Goal: Information Seeking & Learning: Learn about a topic

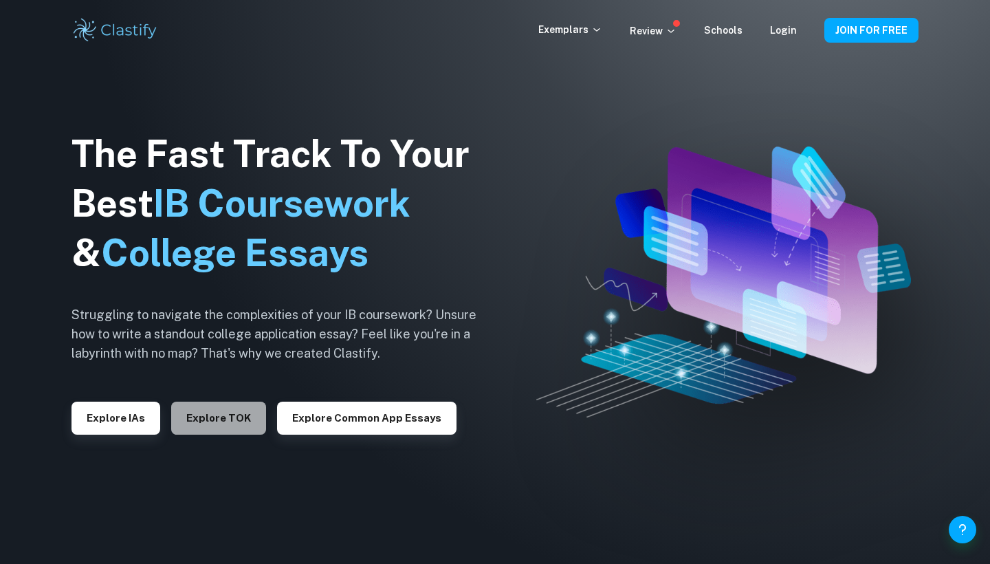
click at [230, 421] on button "Explore TOK" at bounding box center [218, 418] width 95 height 33
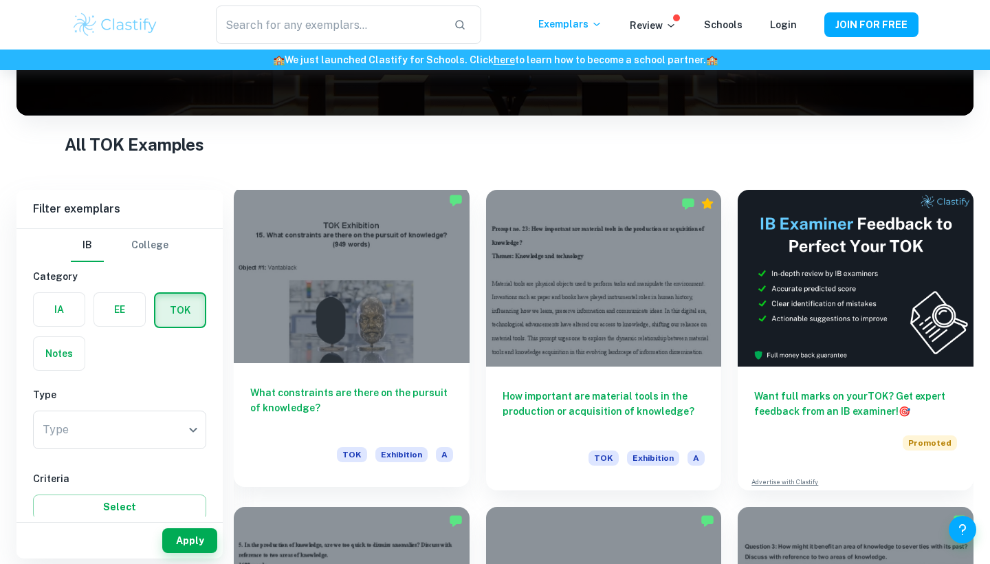
scroll to position [221, 0]
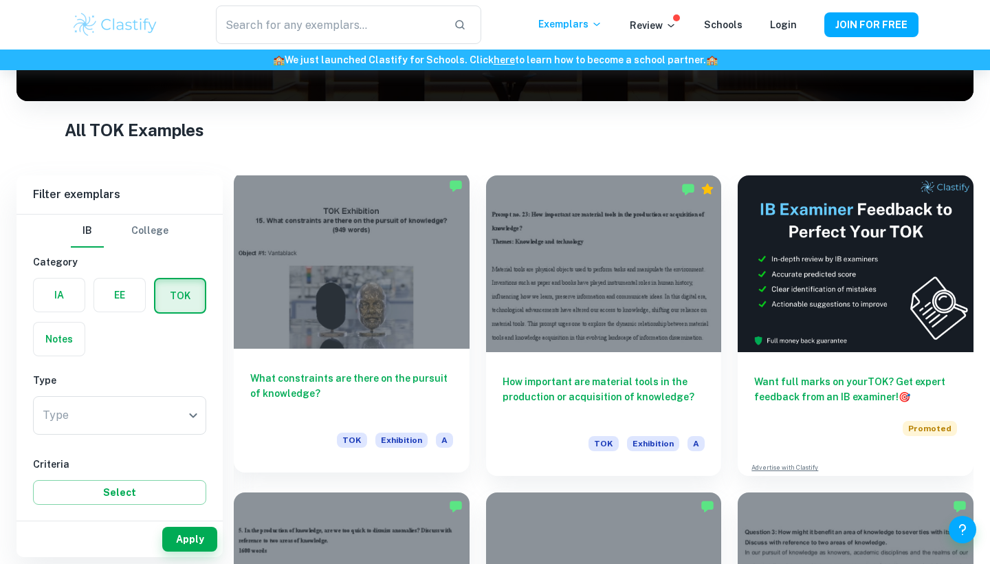
click at [373, 293] on div at bounding box center [352, 260] width 236 height 177
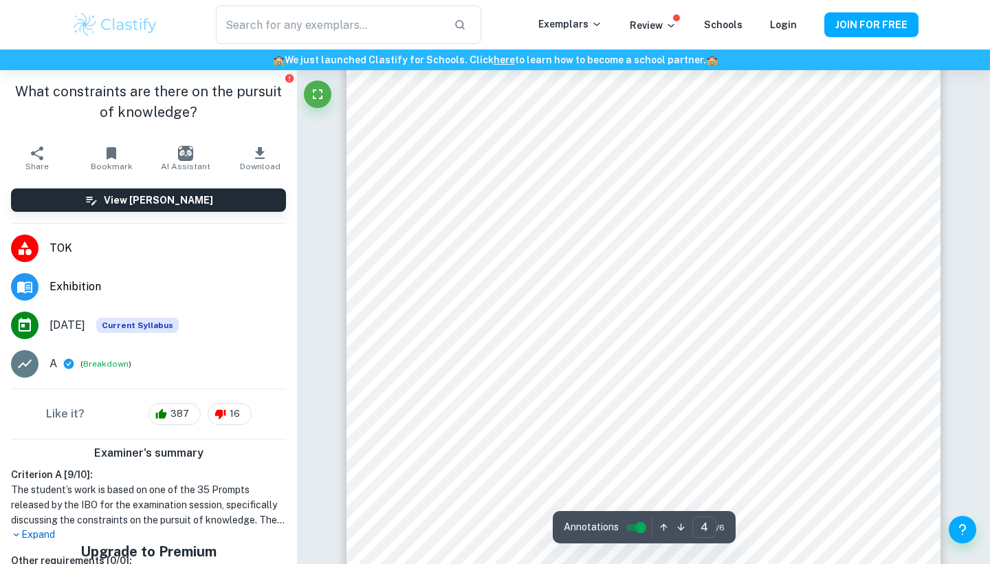
type input "5"
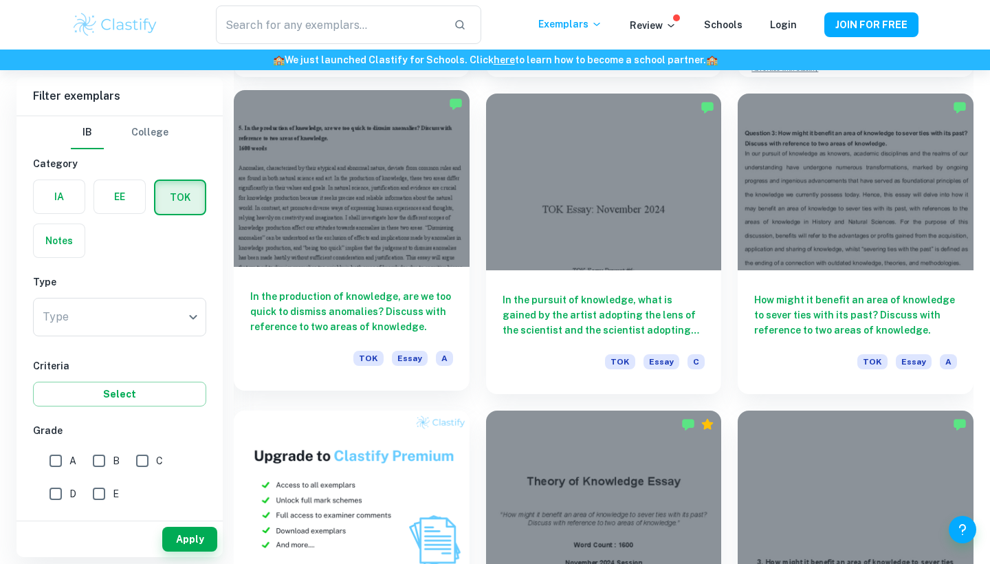
scroll to position [644, 0]
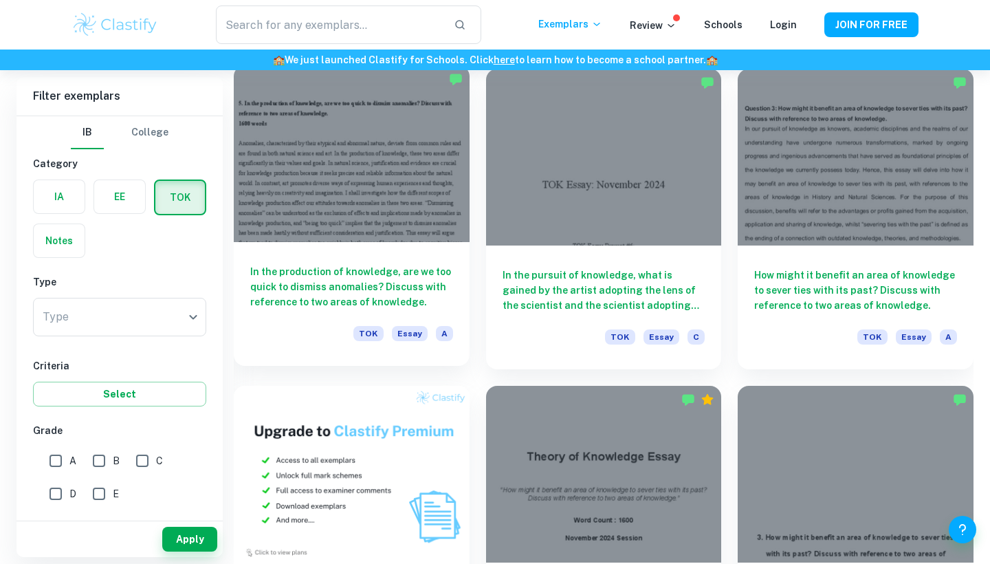
click at [343, 175] on div at bounding box center [352, 153] width 236 height 177
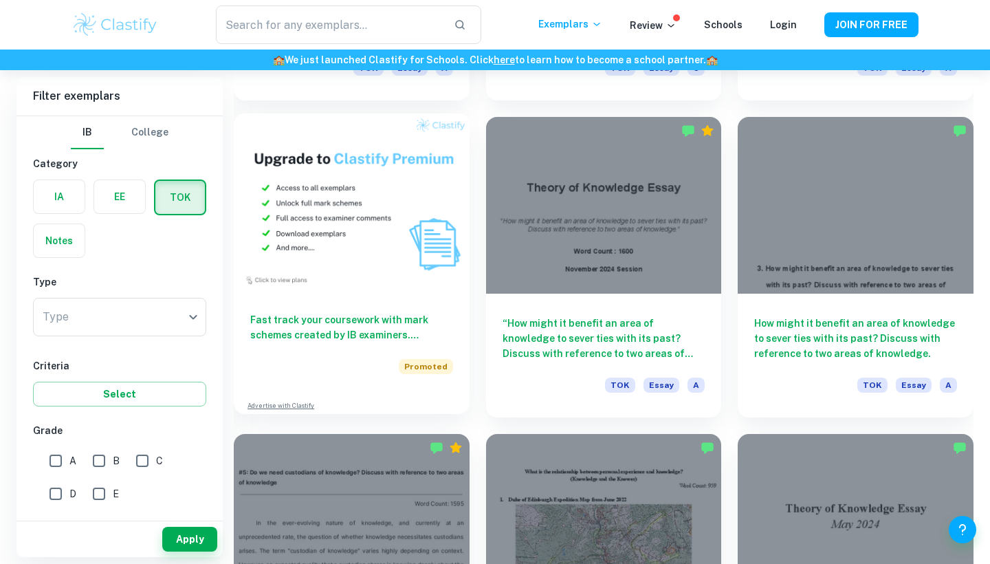
scroll to position [911, 0]
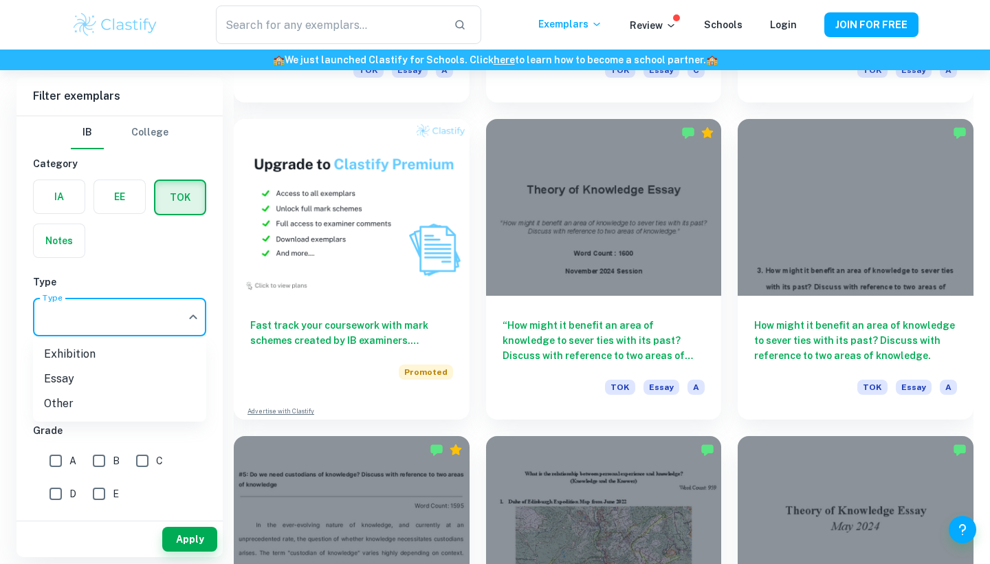
click at [77, 358] on li "Exhibition" at bounding box center [119, 354] width 173 height 25
type input "Exhibition"
click at [173, 540] on button "Apply" at bounding box center [189, 539] width 55 height 25
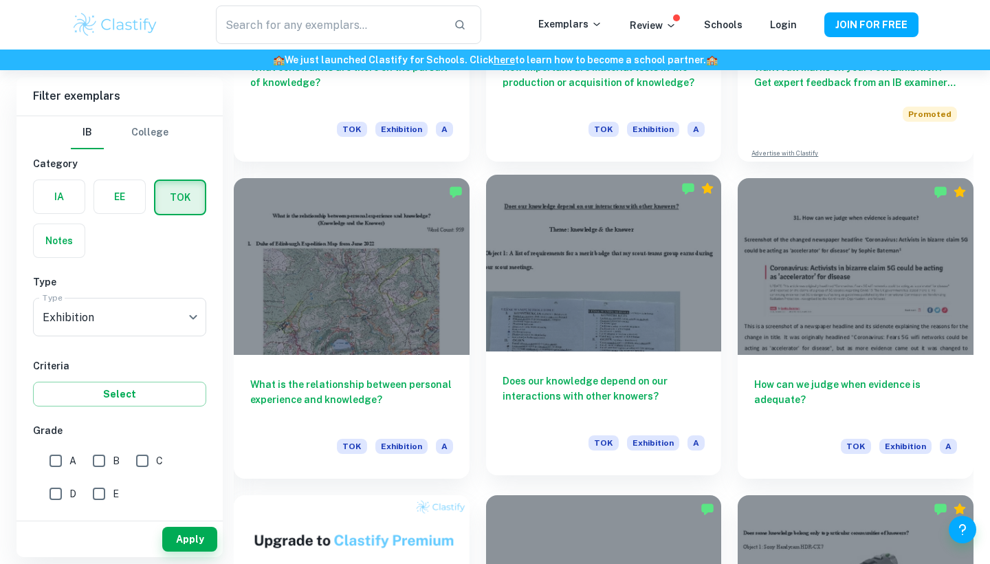
scroll to position [604, 0]
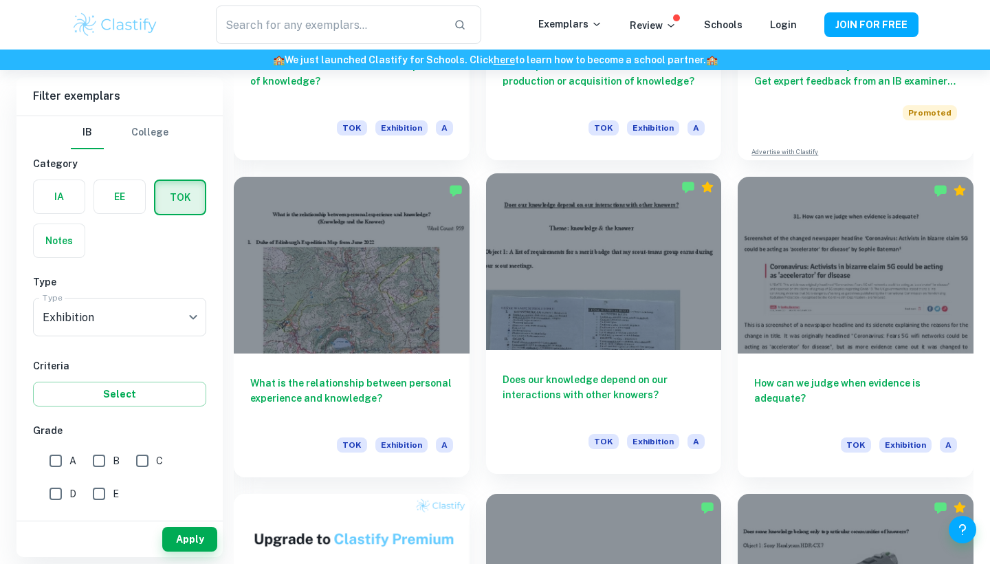
click at [567, 335] on div at bounding box center [604, 261] width 236 height 177
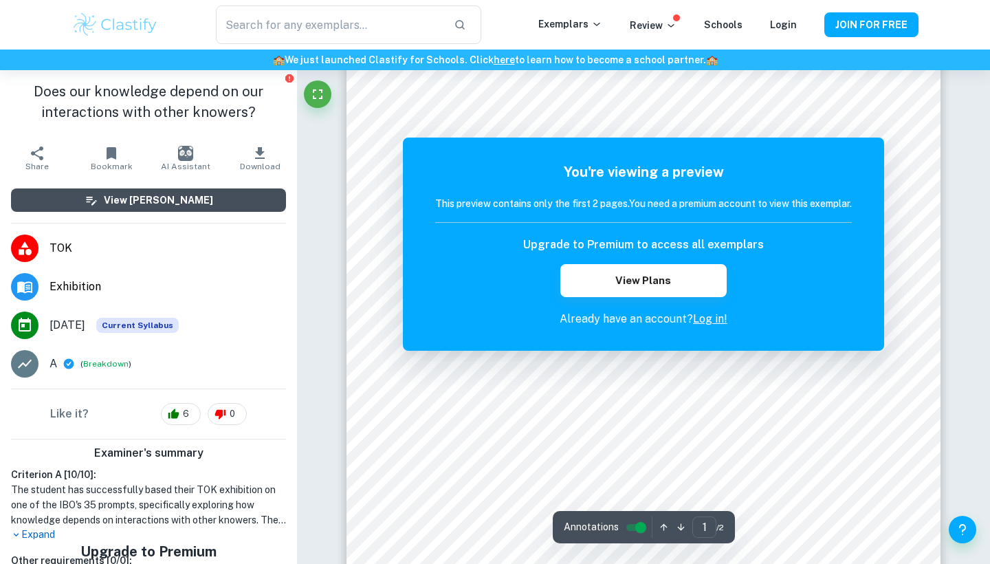
scroll to position [5, 0]
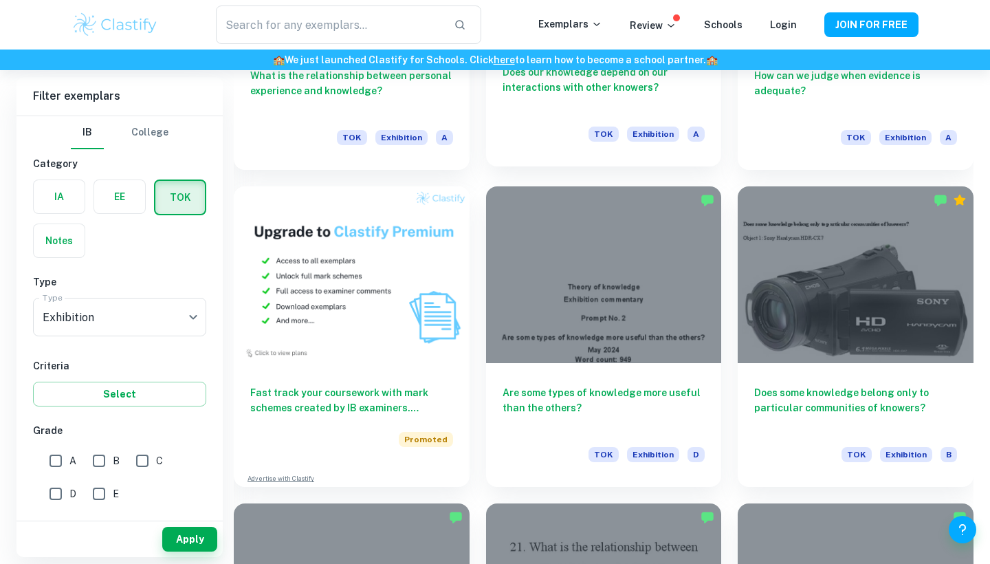
scroll to position [918, 0]
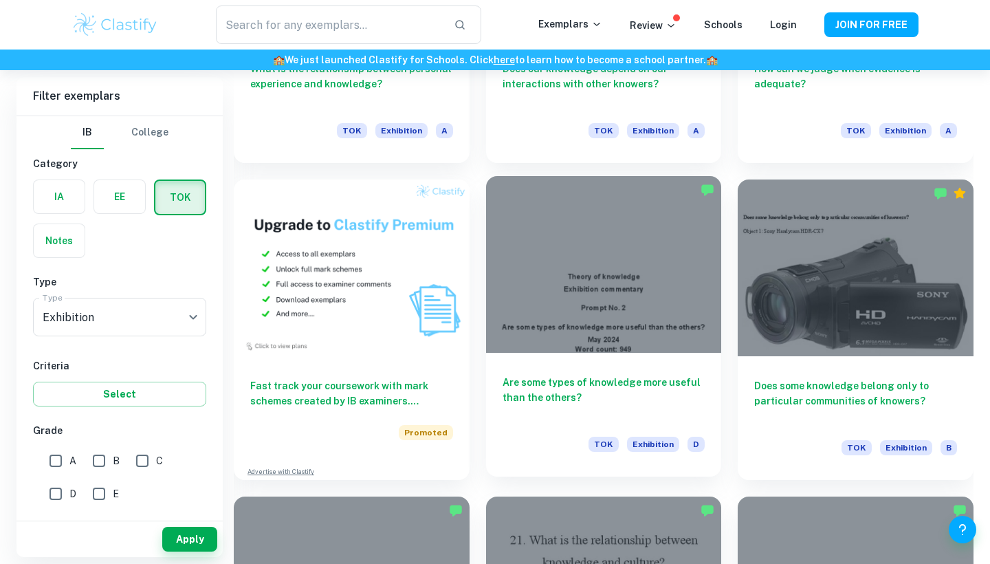
click at [582, 301] on div at bounding box center [604, 264] width 236 height 177
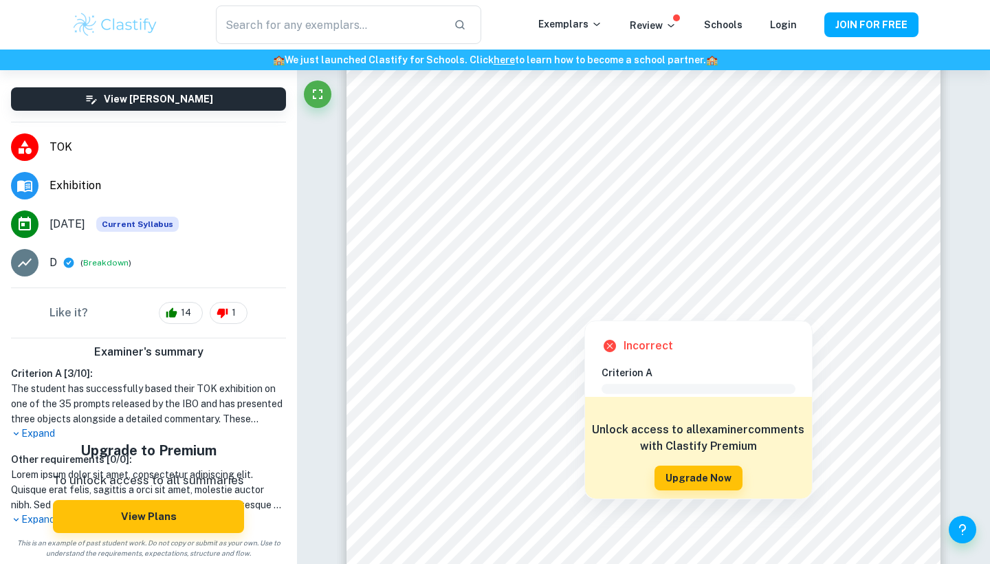
scroll to position [101, 0]
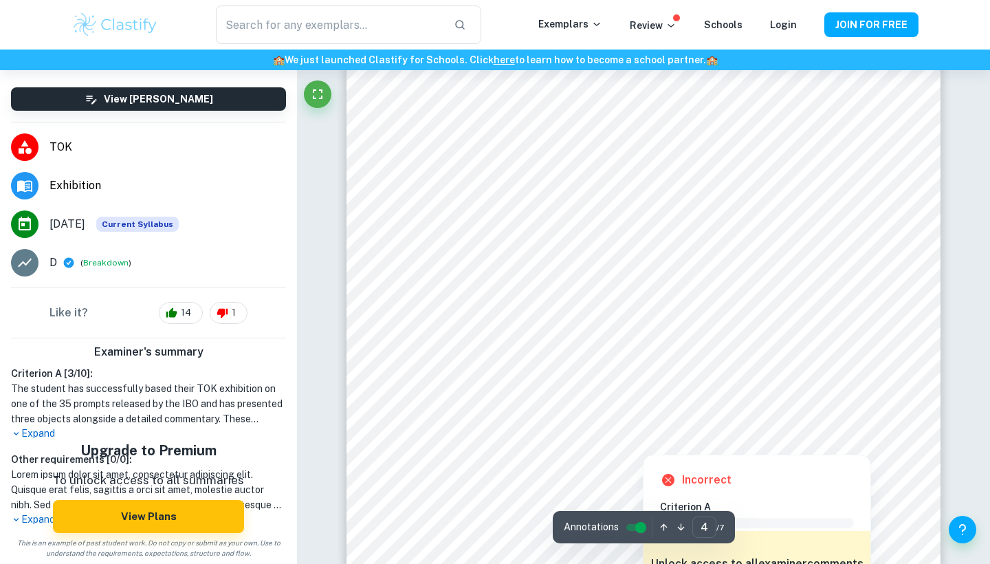
type input "5"
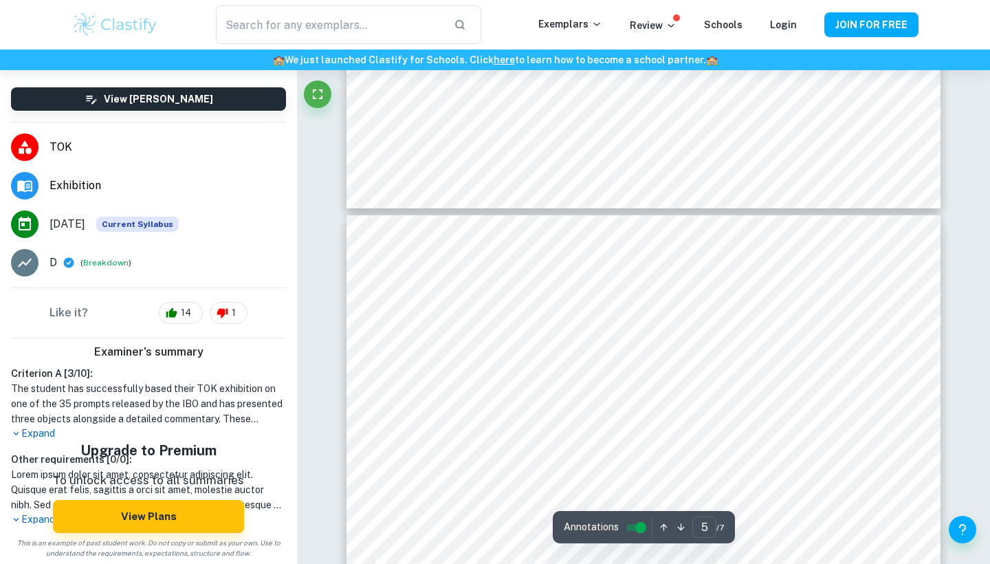
scroll to position [3213, 0]
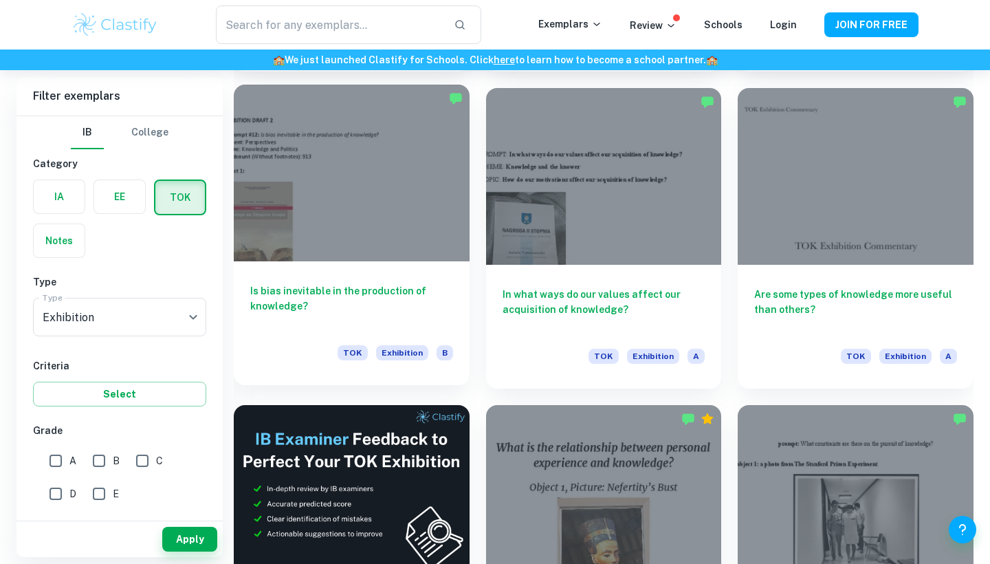
scroll to position [1950, 0]
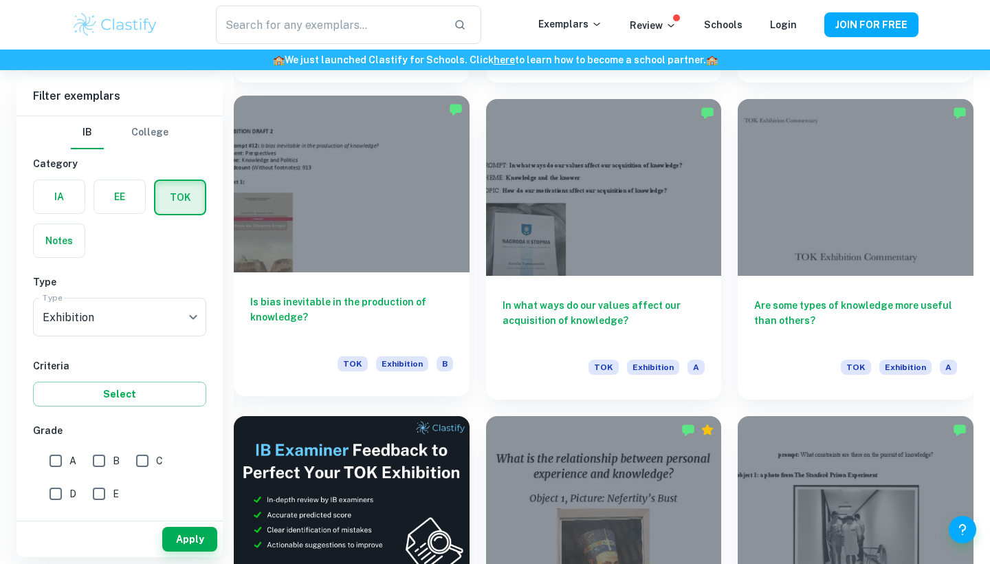
click at [374, 241] on div at bounding box center [352, 184] width 236 height 177
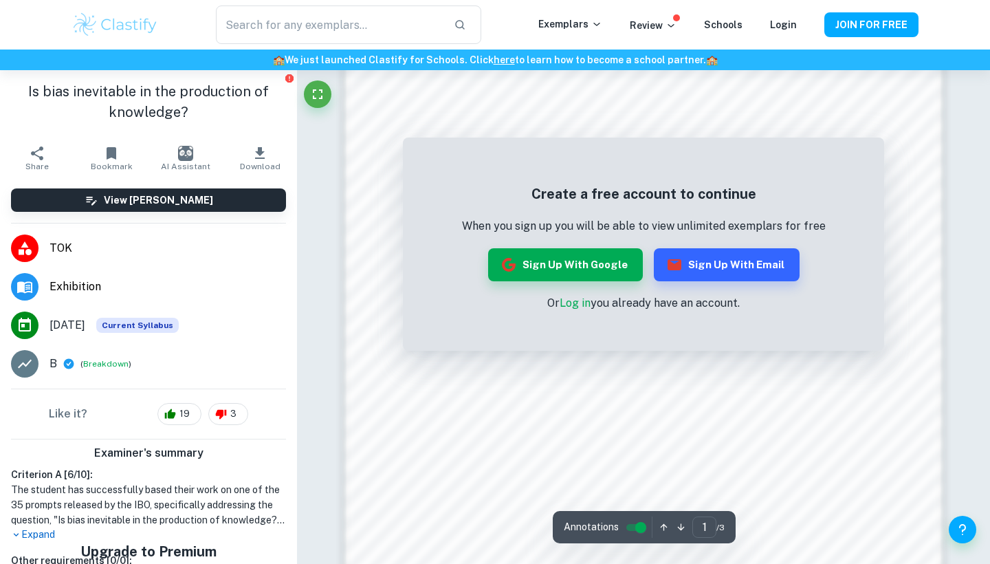
scroll to position [940, 0]
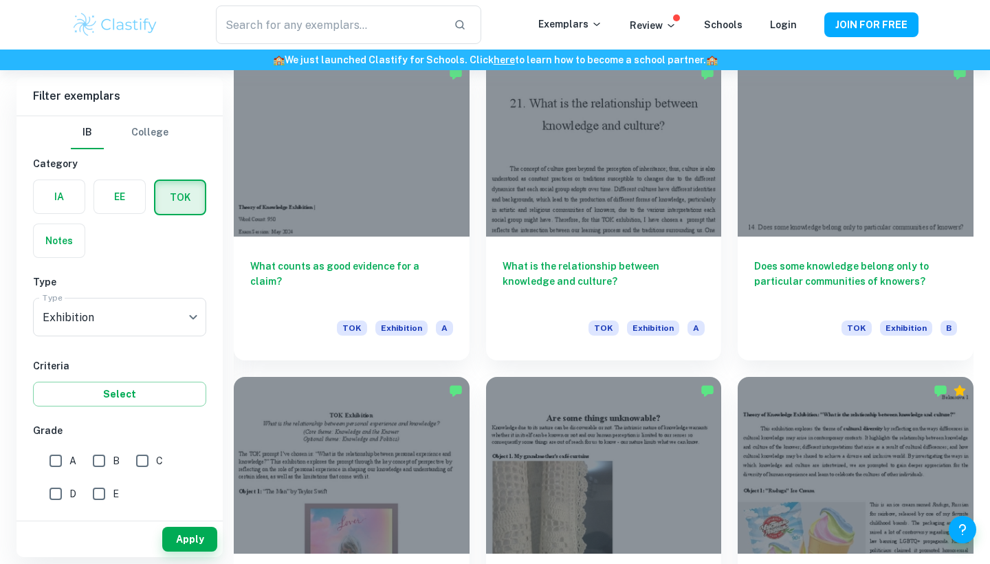
scroll to position [1354, 0]
